Goal: Information Seeking & Learning: Understand process/instructions

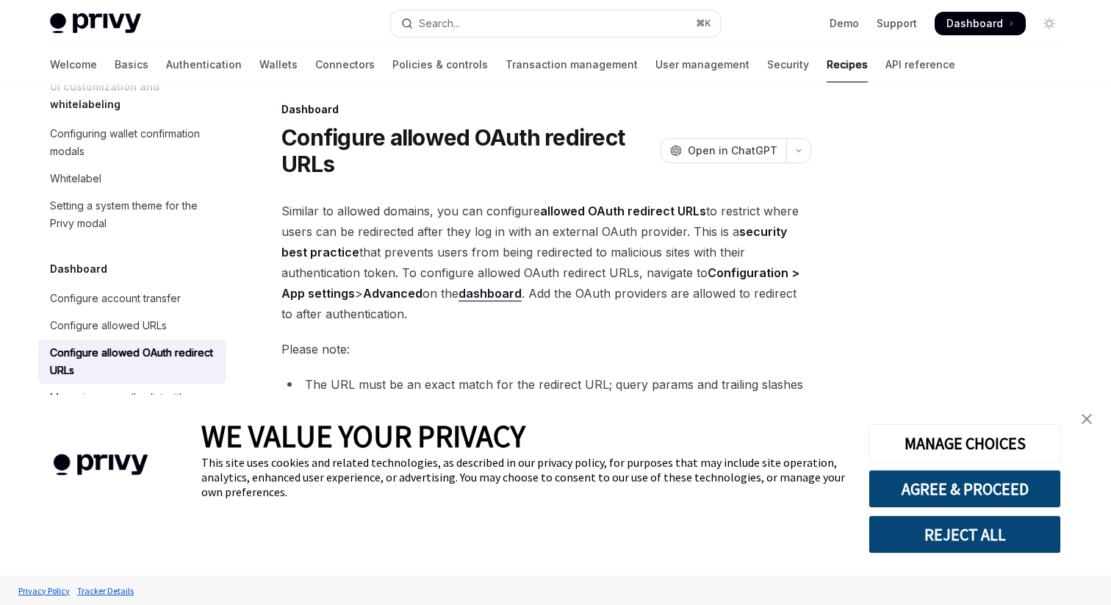
scroll to position [165, 0]
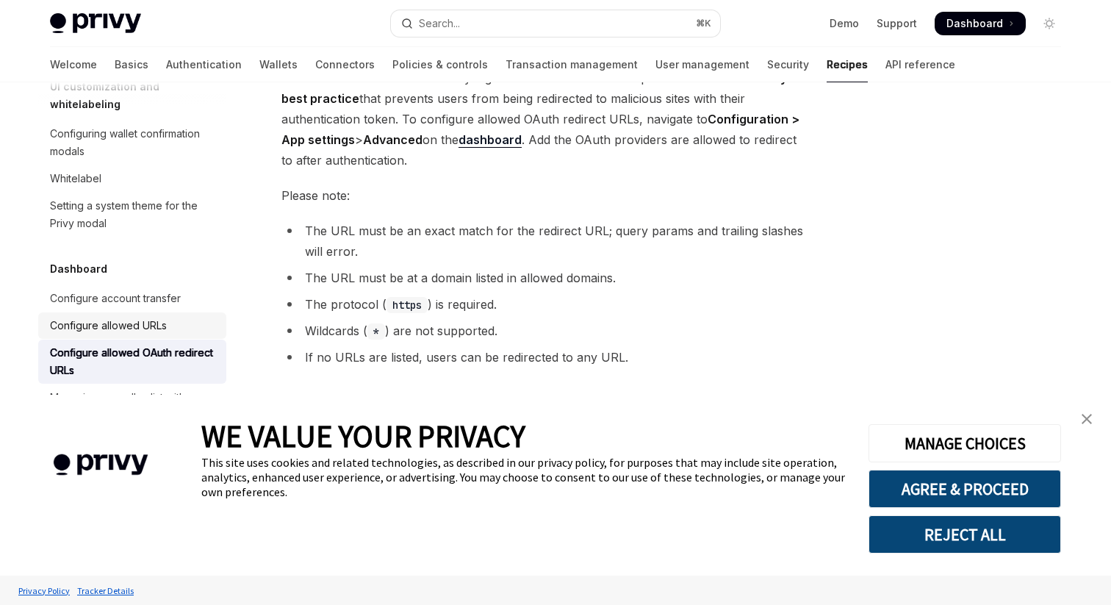
click at [139, 317] on div "Configure allowed URLs" at bounding box center [108, 326] width 117 height 18
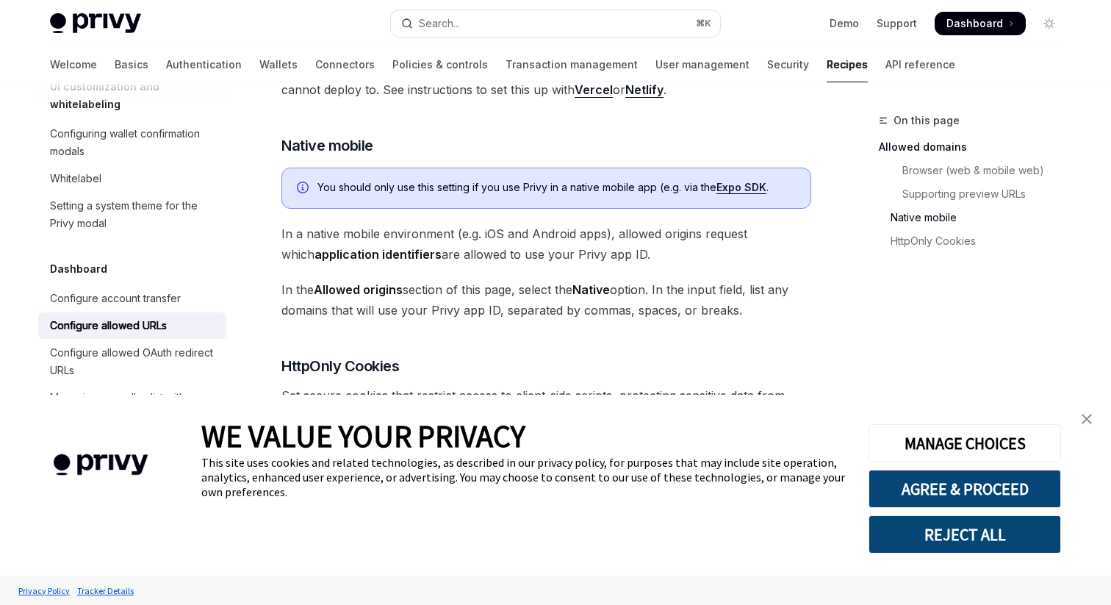
scroll to position [1574, 0]
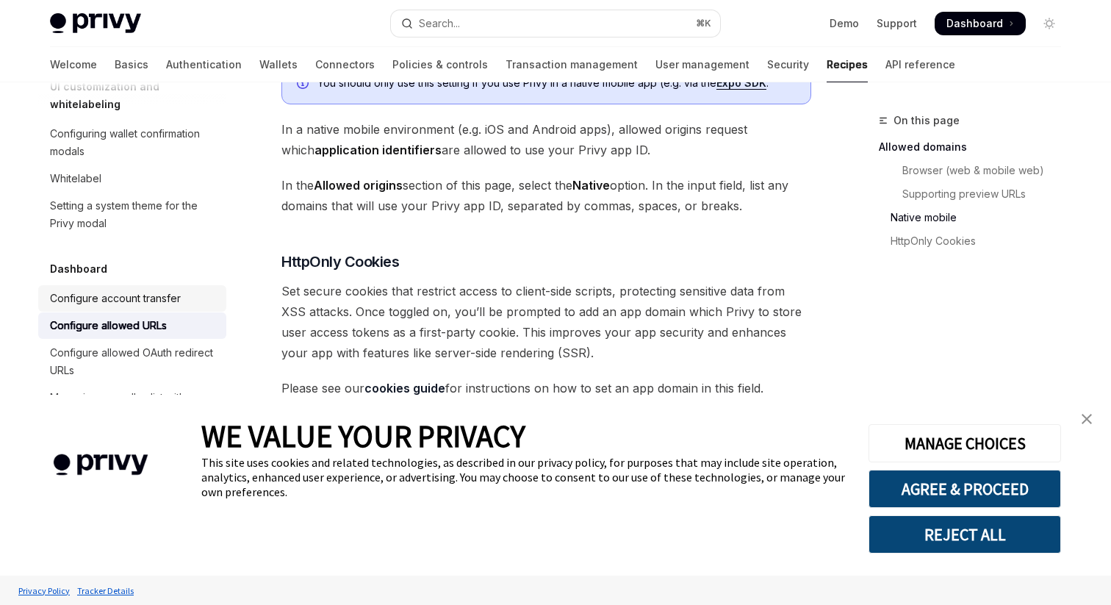
click at [174, 290] on div "Configure account transfer" at bounding box center [115, 299] width 131 height 18
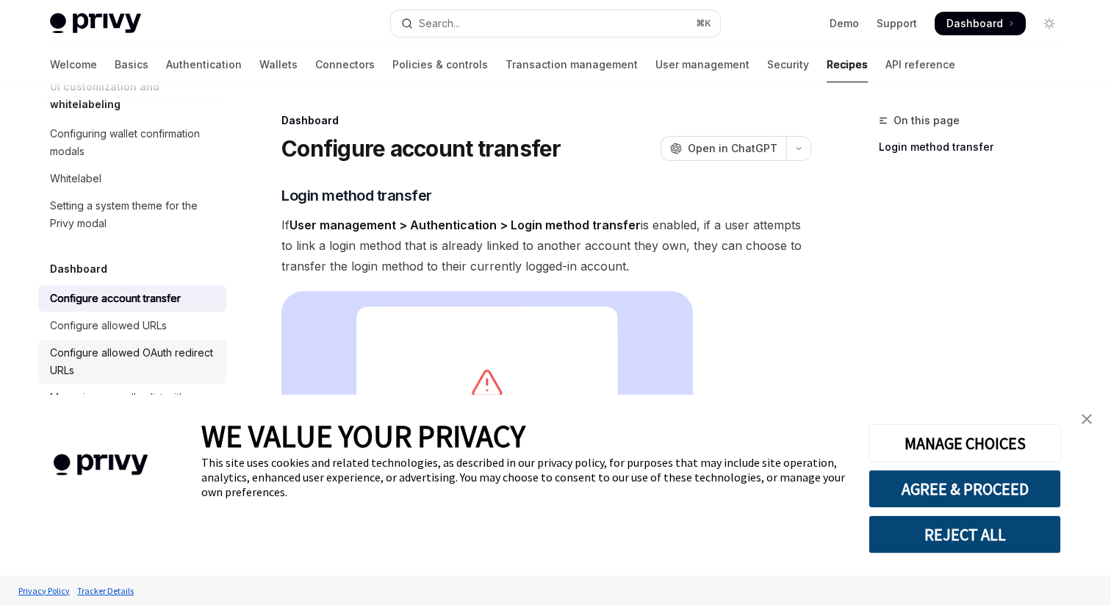
click at [163, 344] on div "Configure allowed OAuth redirect URLs" at bounding box center [134, 361] width 168 height 35
type textarea "*"
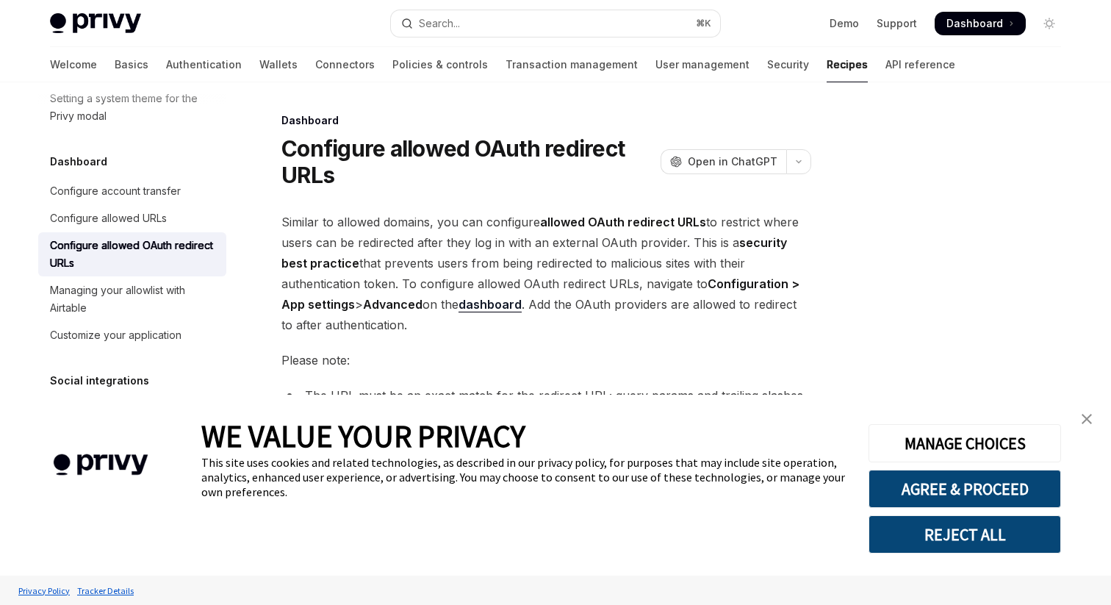
click at [497, 303] on link "dashboard" at bounding box center [490, 304] width 63 height 15
